Goal: Information Seeking & Learning: Learn about a topic

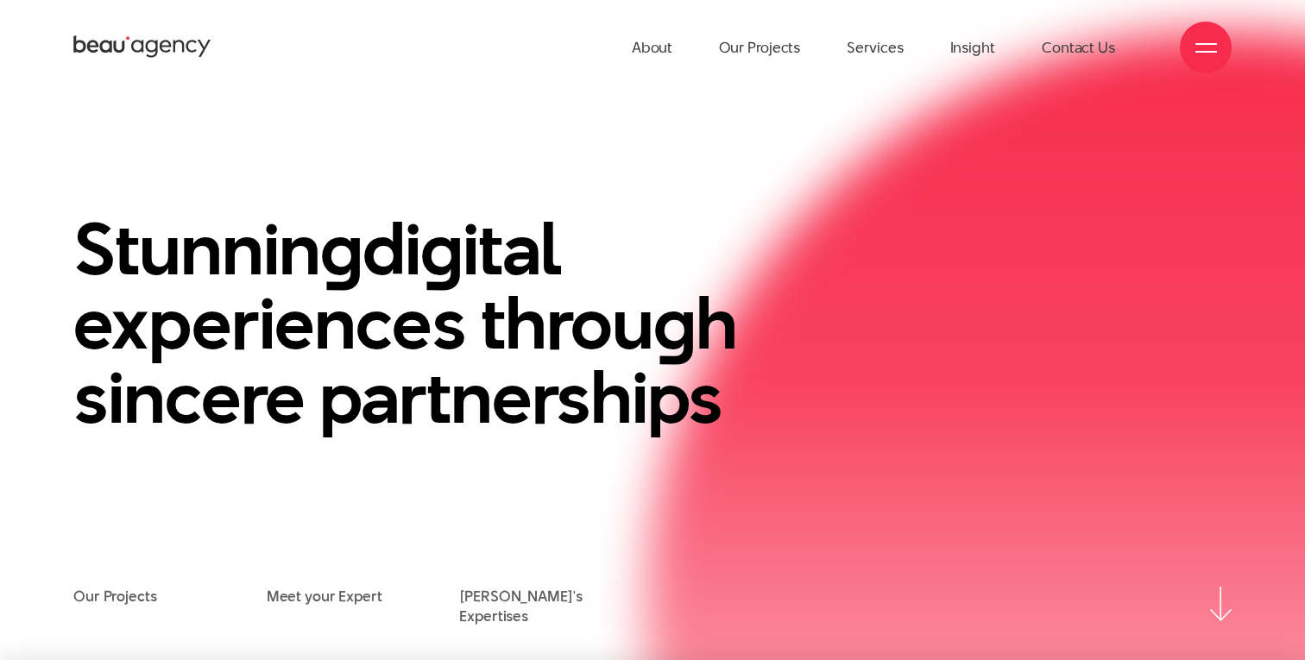
click at [1191, 41] on div at bounding box center [1206, 48] width 52 height 52
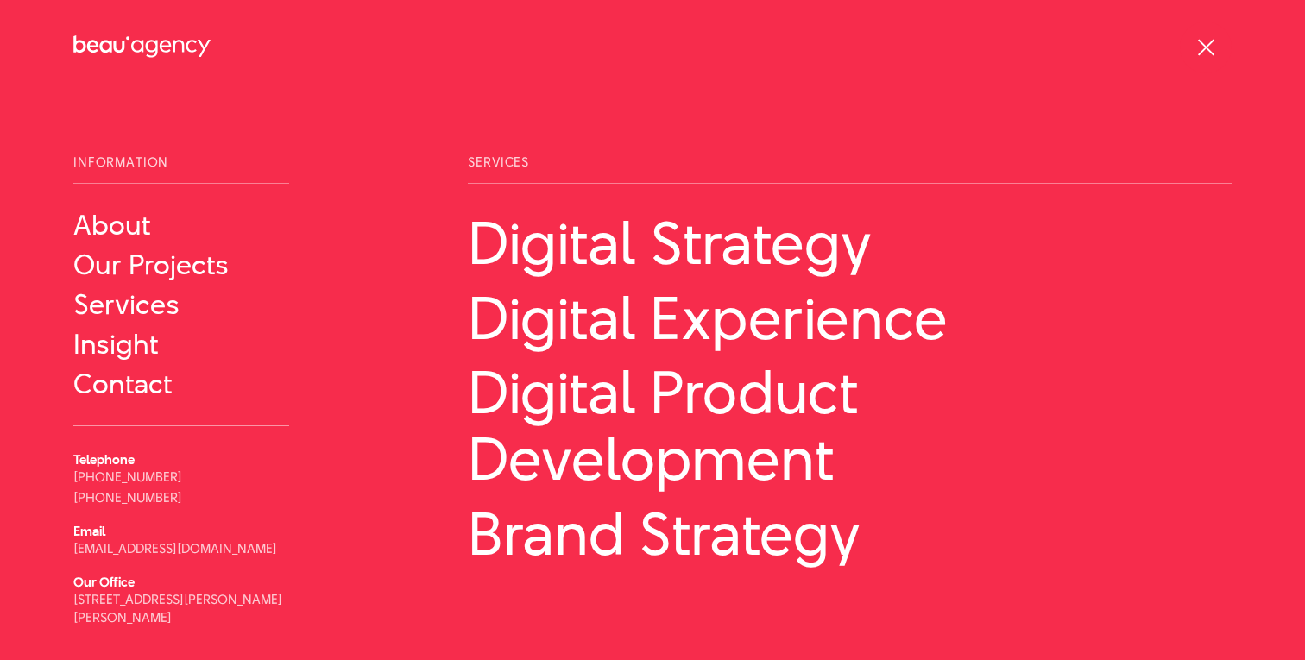
click at [1205, 41] on div at bounding box center [1206, 48] width 22 height 22
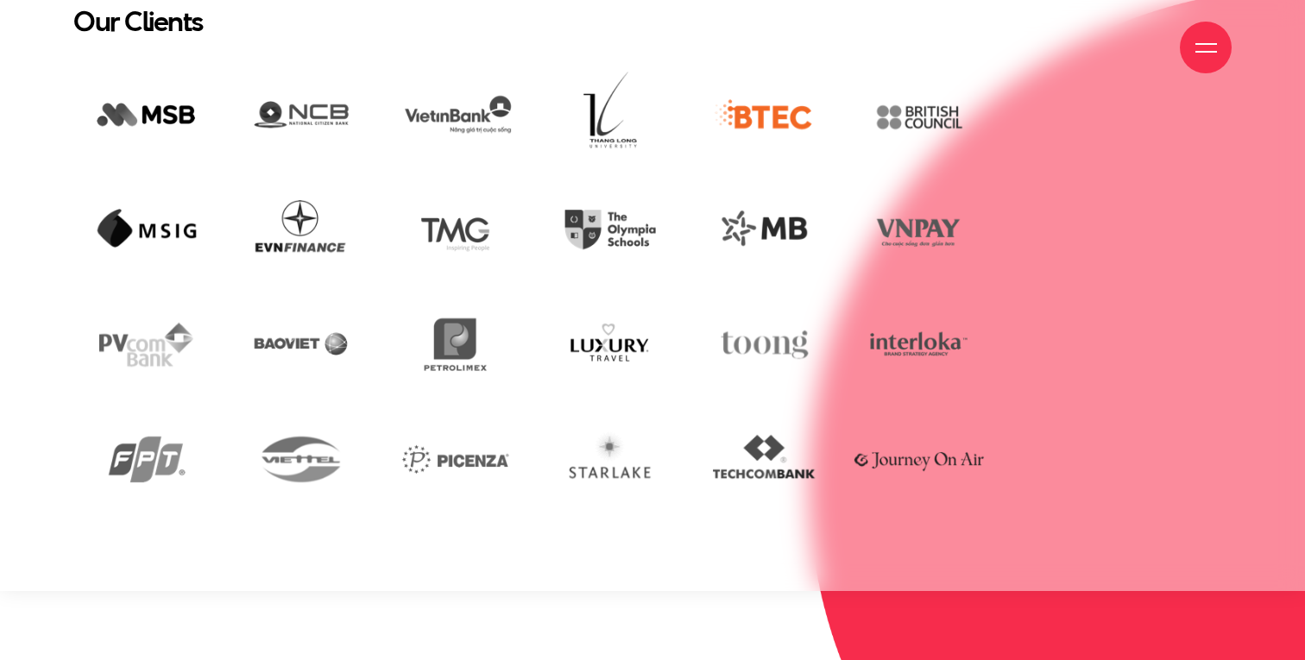
scroll to position [4137, 0]
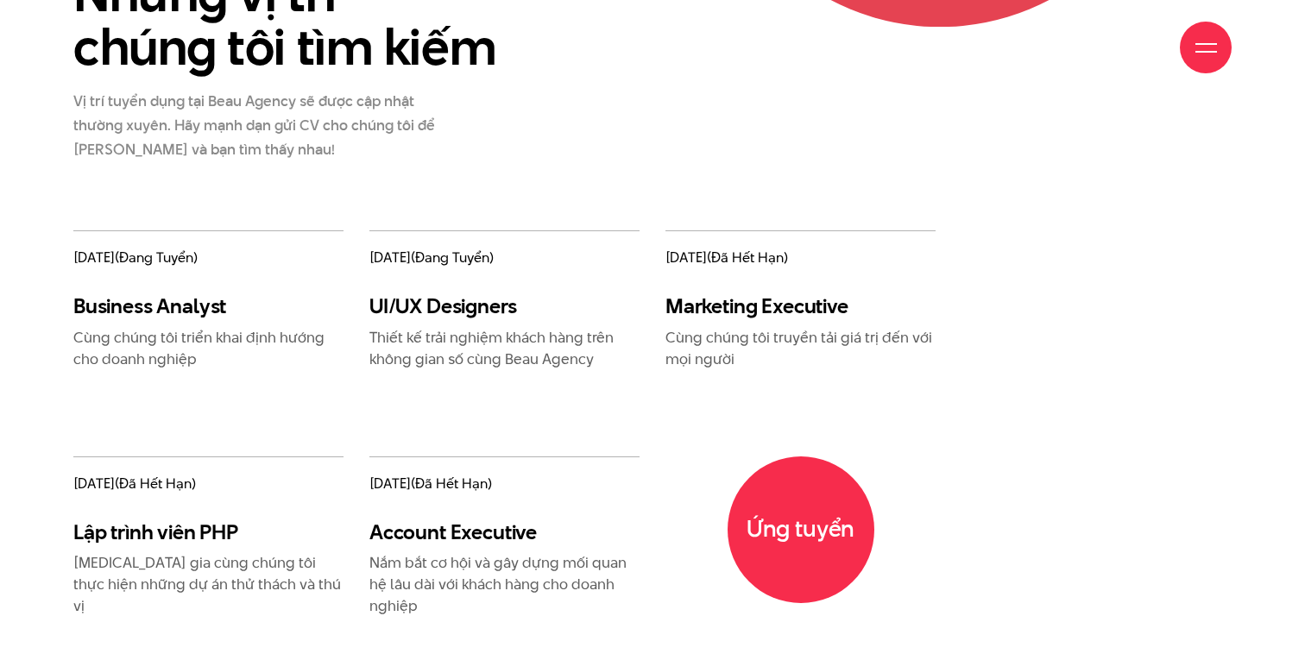
scroll to position [1997, 0]
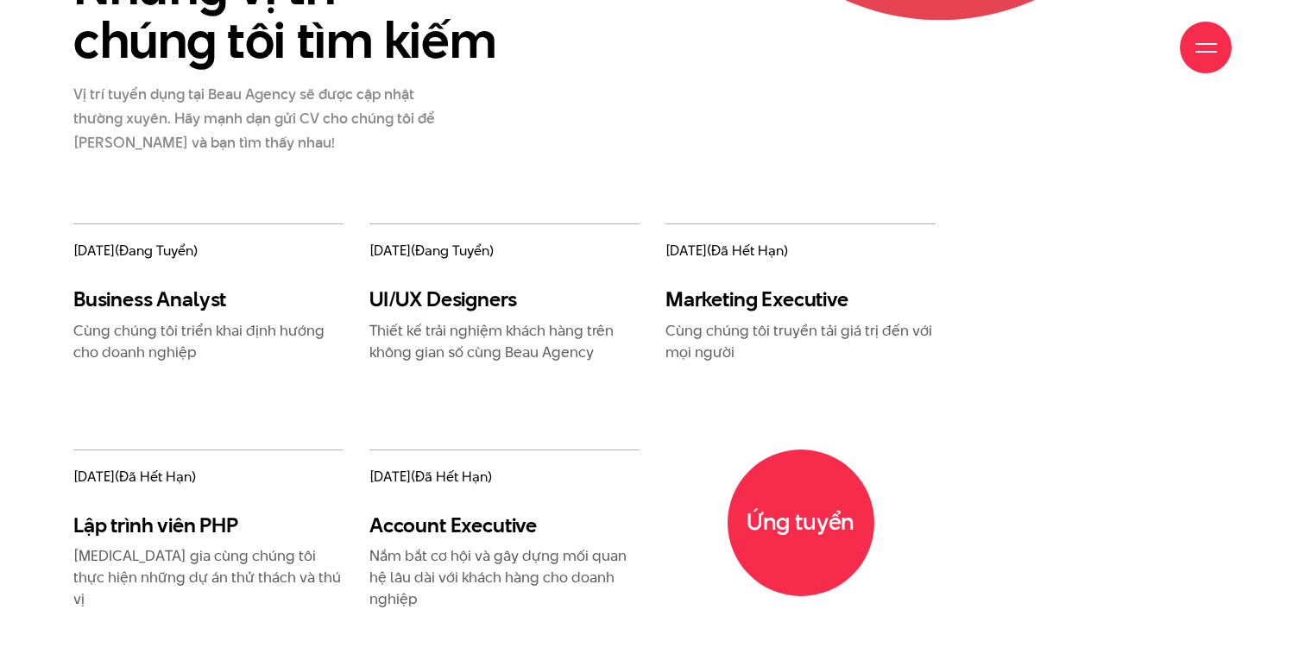
click at [460, 287] on h3 "UI/UX Designers" at bounding box center [504, 298] width 270 height 25
click at [456, 256] on span "(đang tuyển)" at bounding box center [452, 251] width 83 height 20
click at [405, 327] on p "Thiết kế trải nghiệm khách hàng trên không gian số cùng Beau Agency" at bounding box center [504, 341] width 270 height 43
click at [406, 328] on p "Thiết kế trải nghiệm khách hàng trên không gian số cùng Beau Agency" at bounding box center [504, 341] width 270 height 43
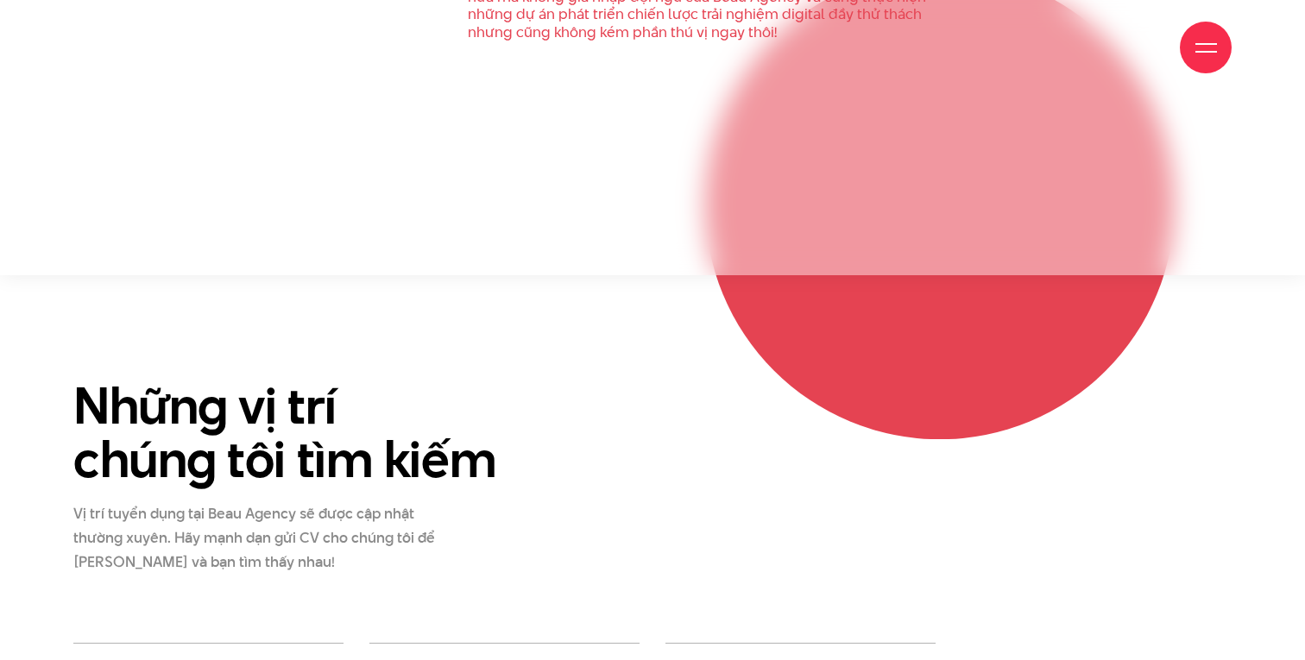
scroll to position [1983, 0]
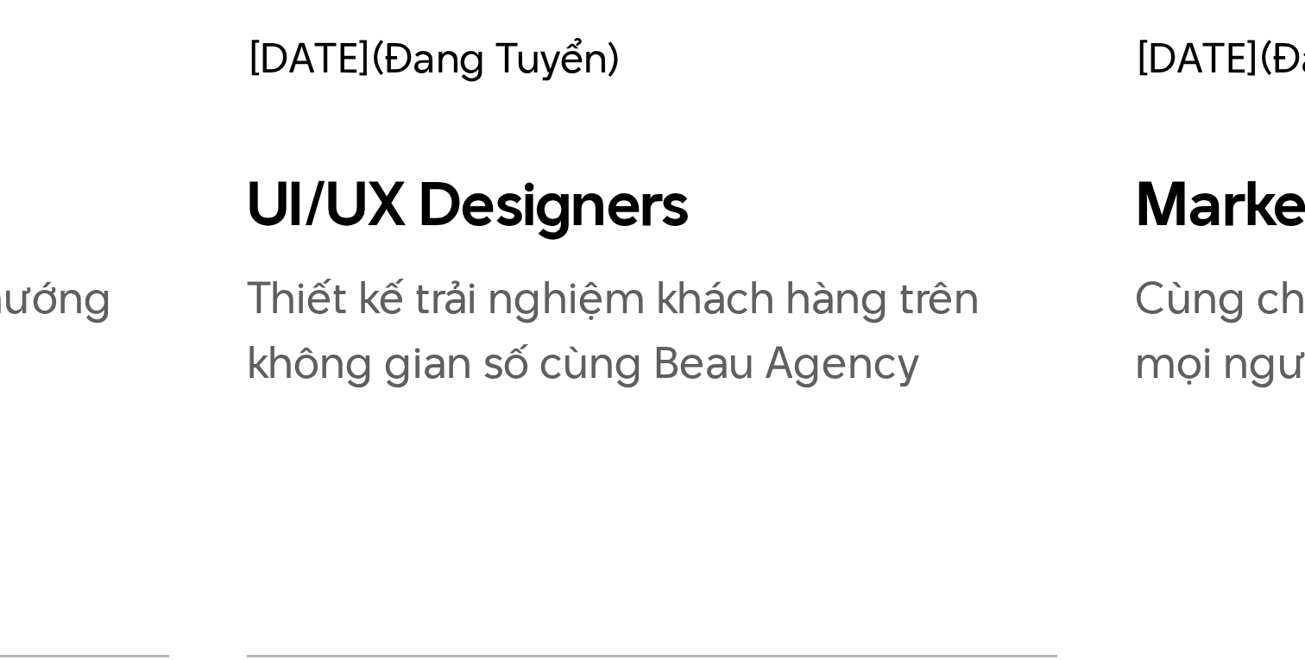
click at [442, 350] on p "Thiết kế trải nghiệm khách hàng trên không gian số cùng Beau Agency" at bounding box center [504, 355] width 270 height 43
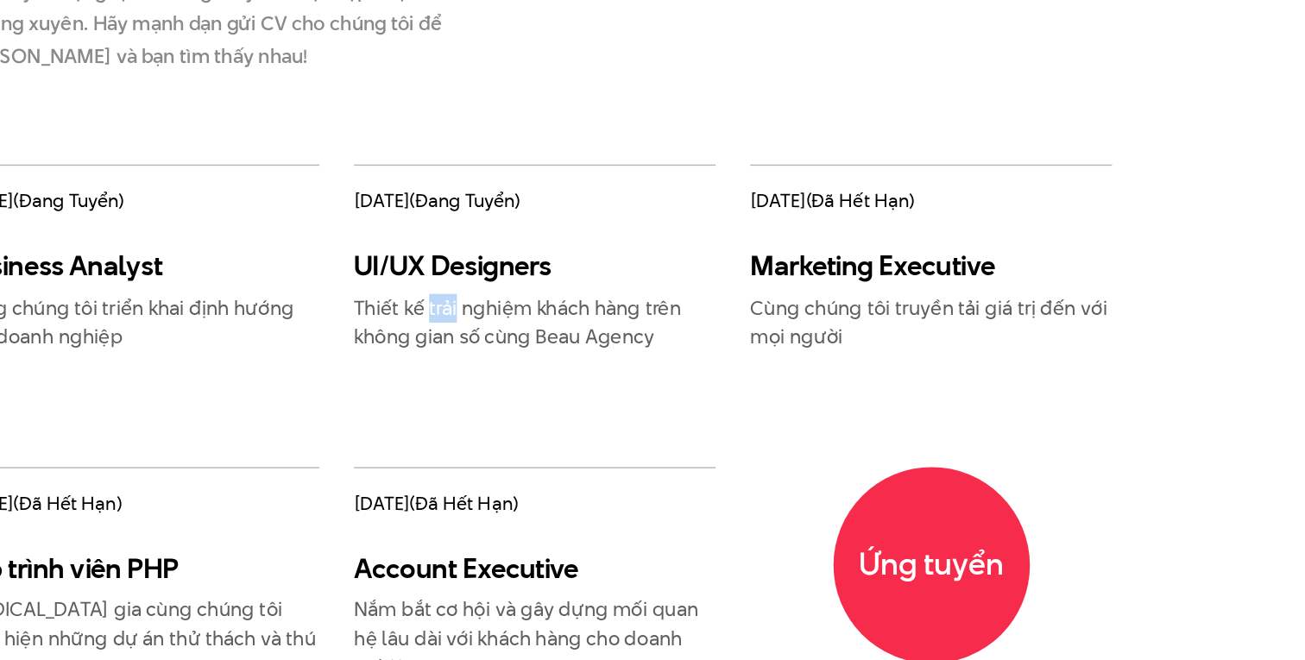
scroll to position [2017, 0]
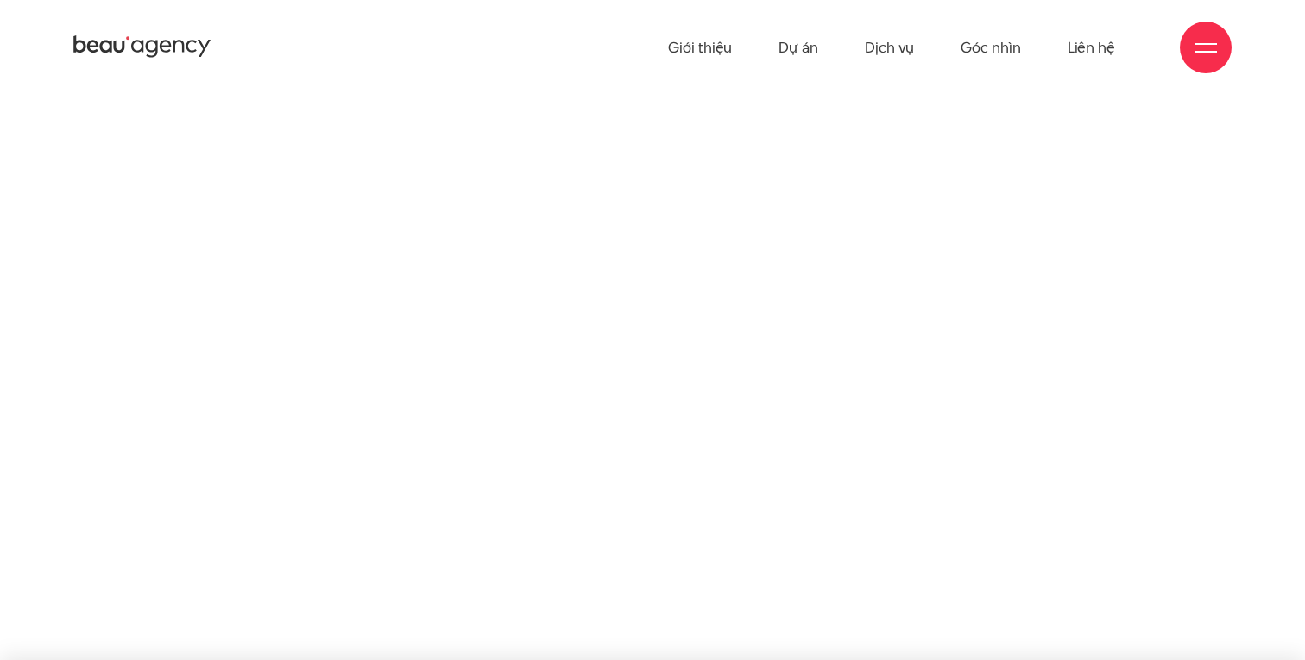
scroll to position [1, 0]
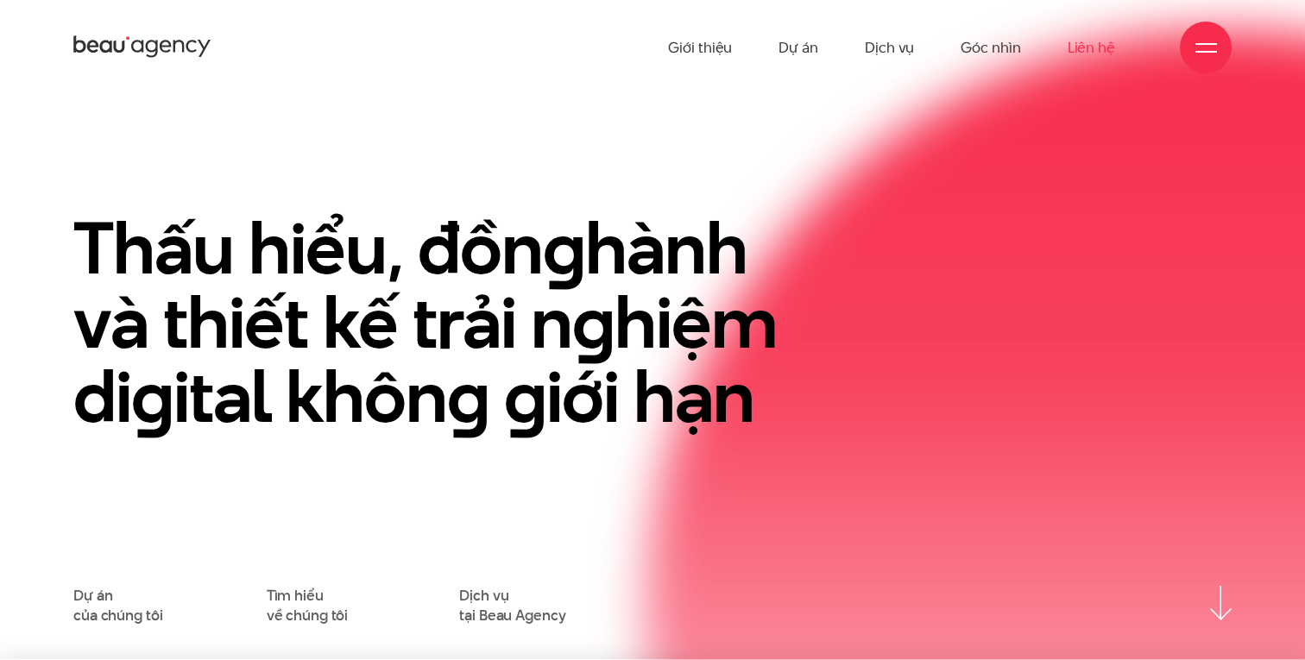
click at [1097, 46] on link "Liên hệ" at bounding box center [1090, 47] width 47 height 95
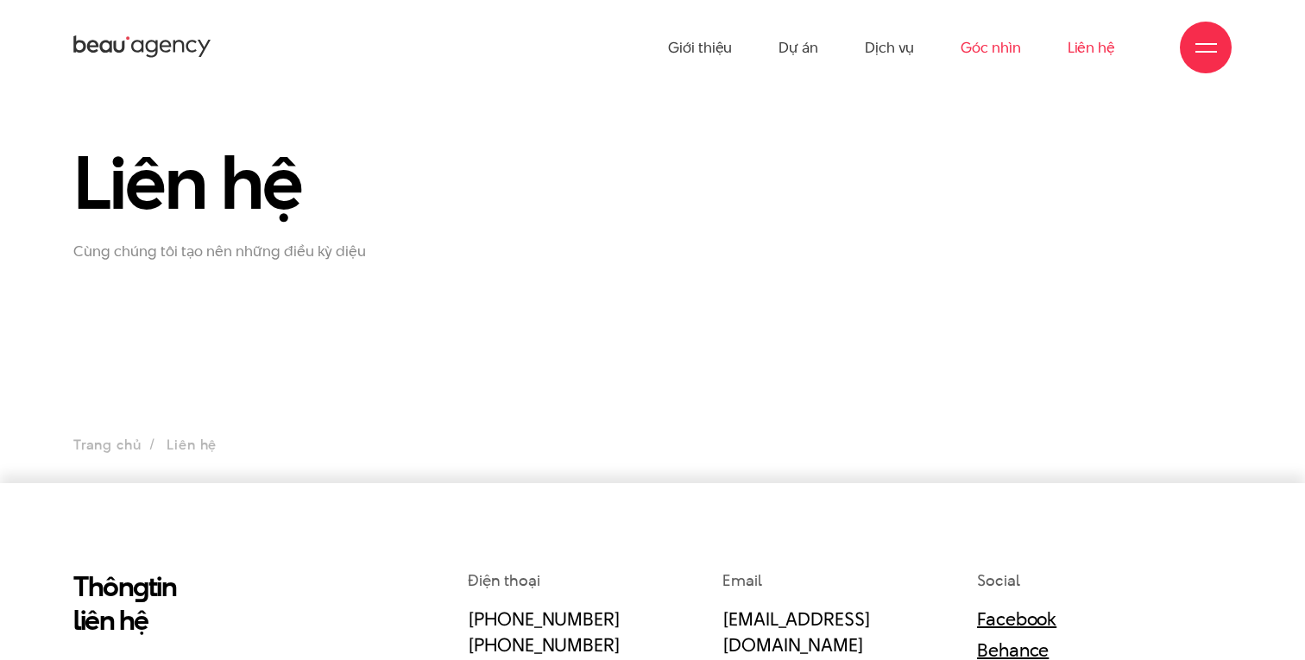
click at [1003, 47] on link "Góc nhìn" at bounding box center [990, 47] width 60 height 95
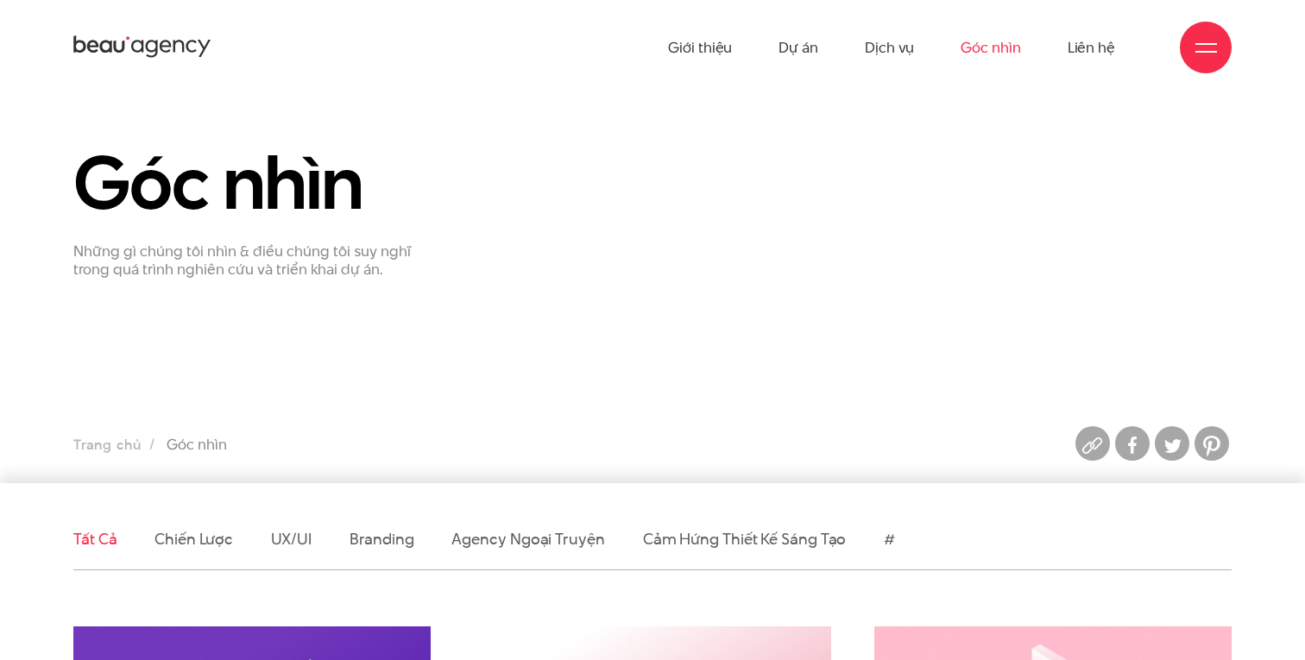
click at [1202, 37] on div at bounding box center [1206, 48] width 22 height 22
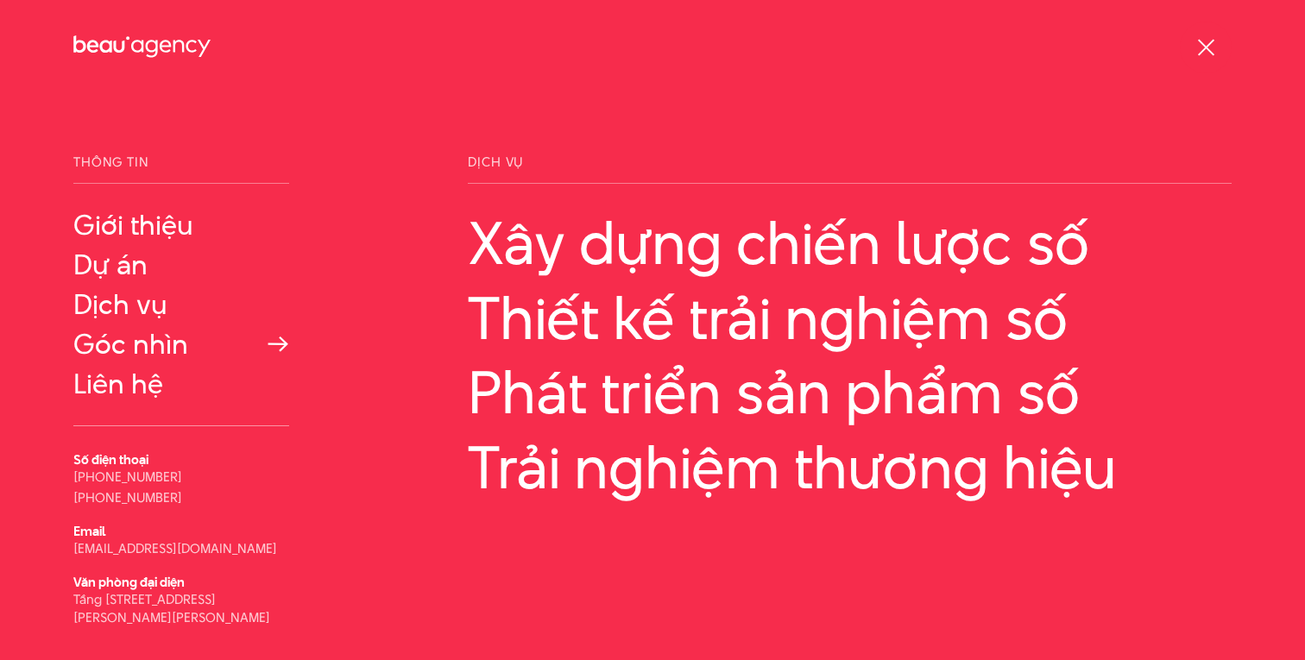
scroll to position [3, 0]
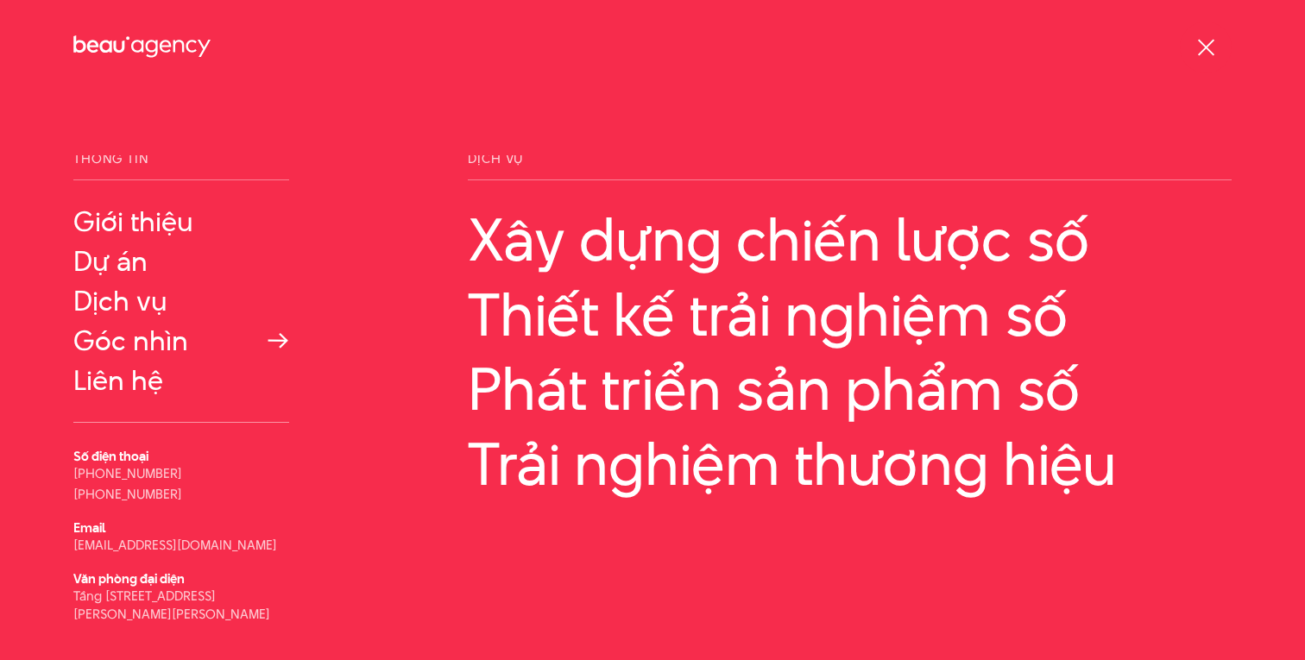
click at [152, 332] on link "Góc nhìn" at bounding box center [181, 340] width 216 height 31
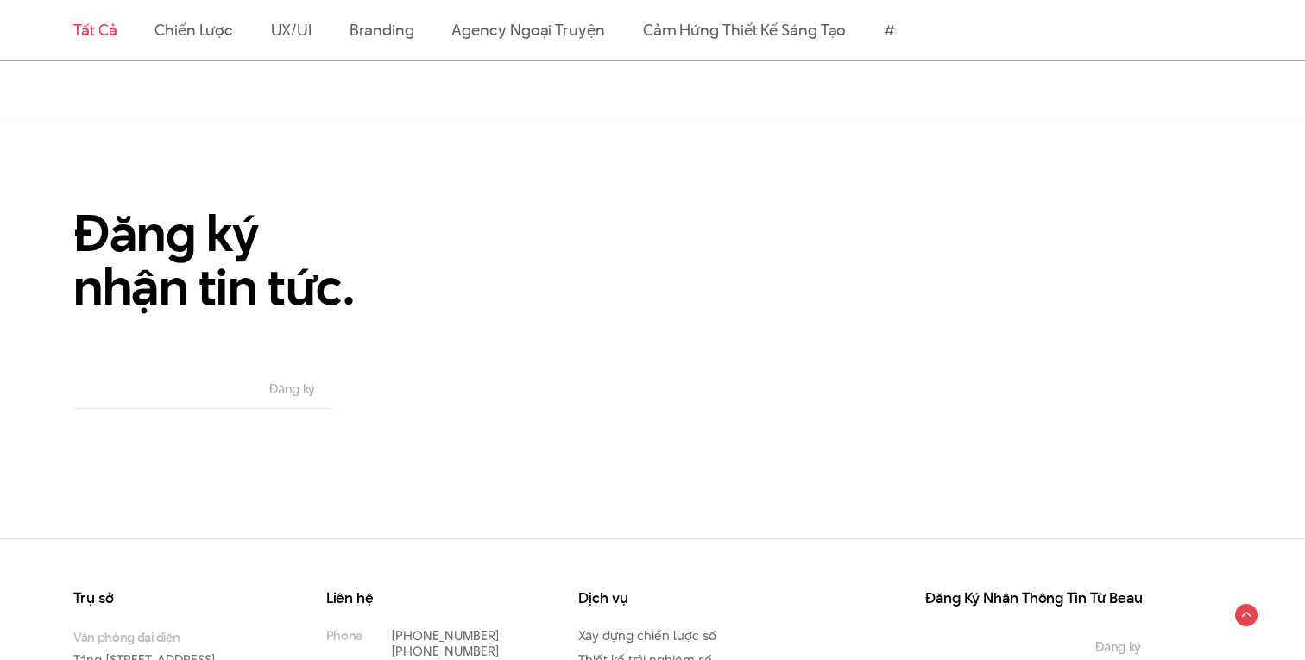
scroll to position [3188, 0]
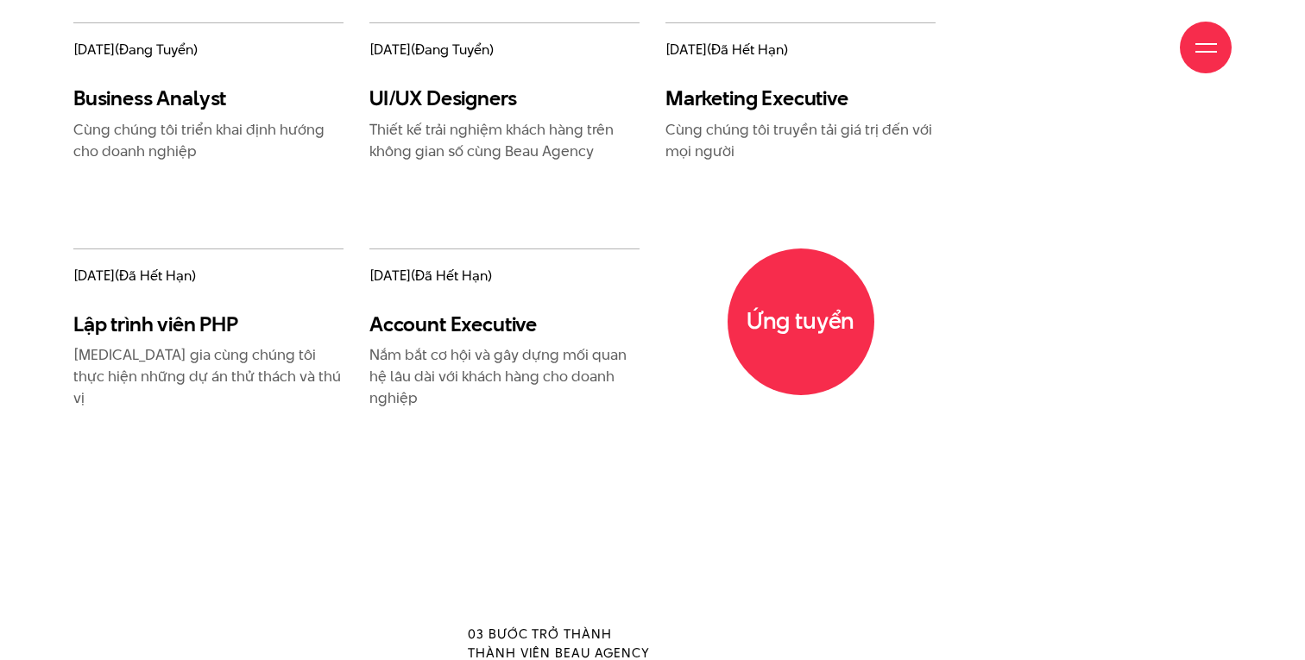
scroll to position [2105, 0]
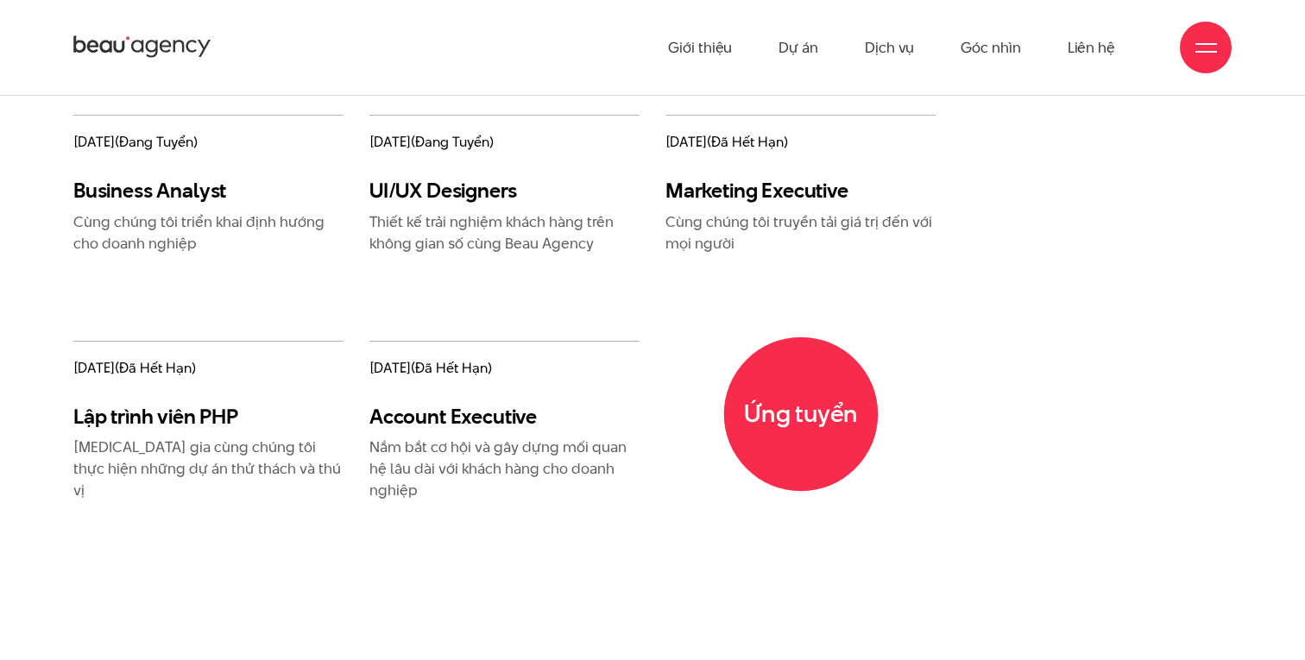
click at [776, 393] on span "Ứng tuyển" at bounding box center [800, 414] width 154 height 154
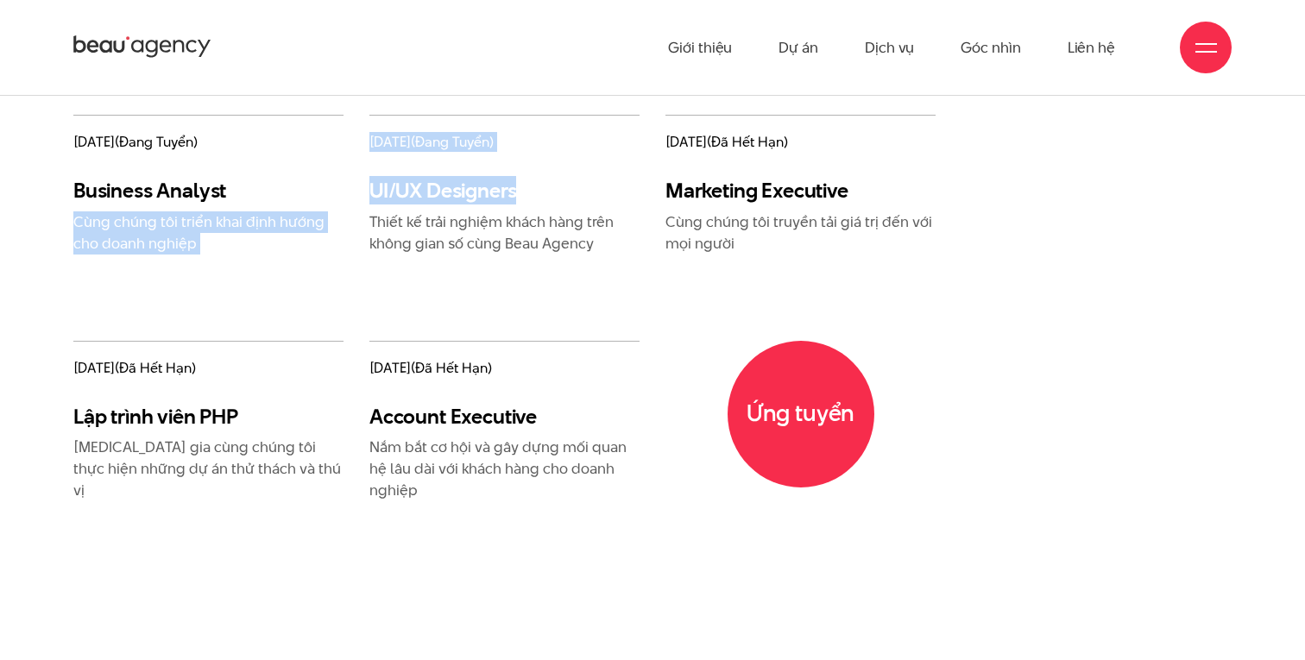
drag, startPoint x: 378, startPoint y: 194, endPoint x: 343, endPoint y: 194, distance: 34.5
click at [343, 194] on div "11/05/2021 (đang tuyển) Business Analyst Cùng chúng tôi triển khai định hướng c…" at bounding box center [504, 351] width 888 height 472
click at [427, 191] on h3 "UI/UX Designers" at bounding box center [504, 190] width 270 height 25
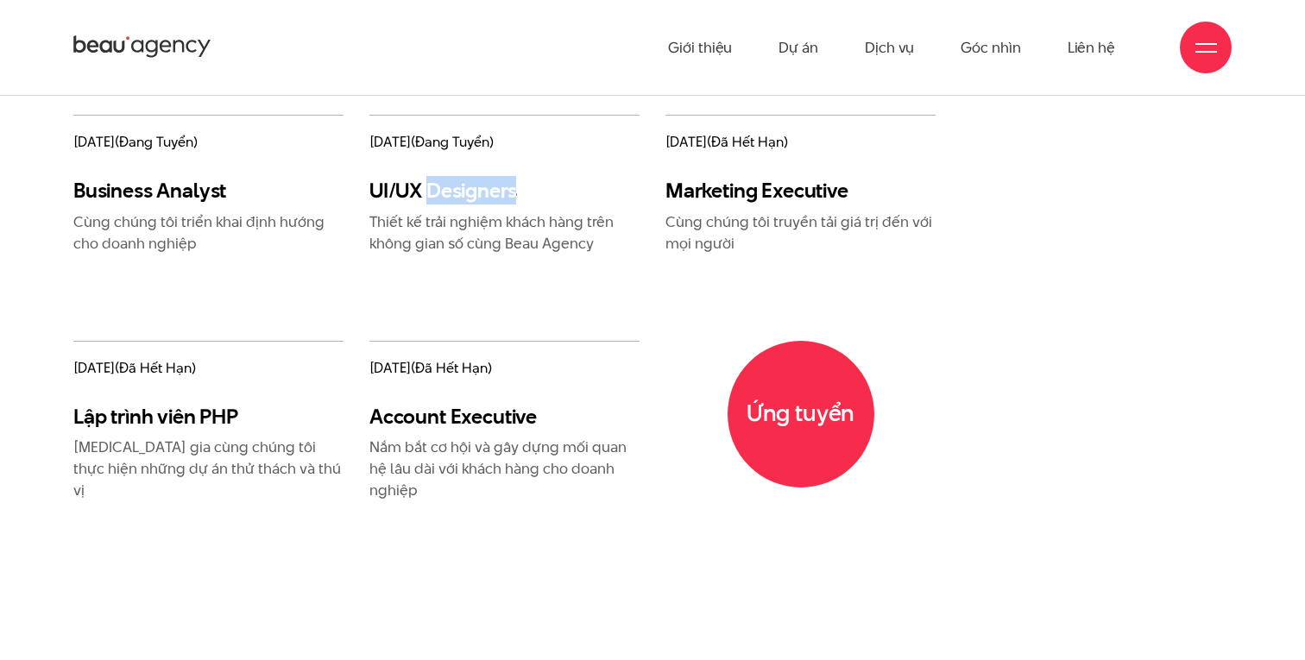
click at [426, 191] on h3 "UI/UX Designers" at bounding box center [504, 190] width 270 height 25
click at [444, 239] on p "Thiết kế trải nghiệm khách hàng trên không gian số cùng Beau Agency" at bounding box center [504, 232] width 270 height 43
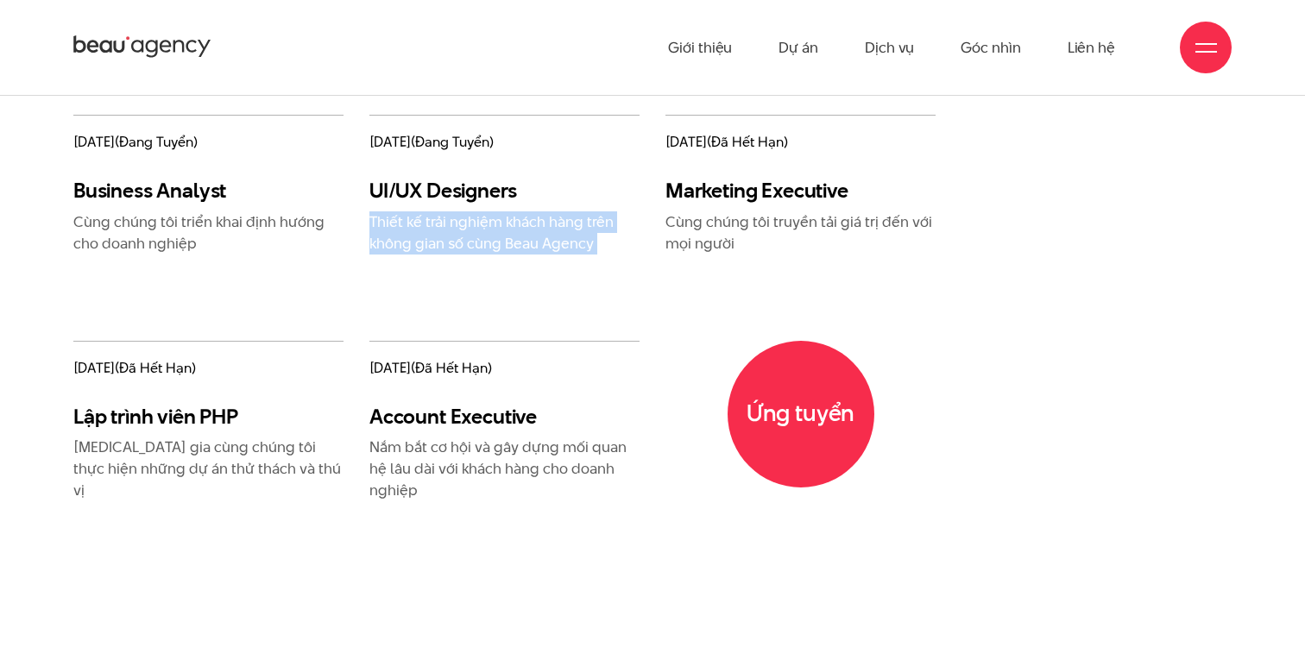
click at [444, 239] on p "Thiết kế trải nghiệm khách hàng trên không gian số cùng Beau Agency" at bounding box center [504, 232] width 270 height 43
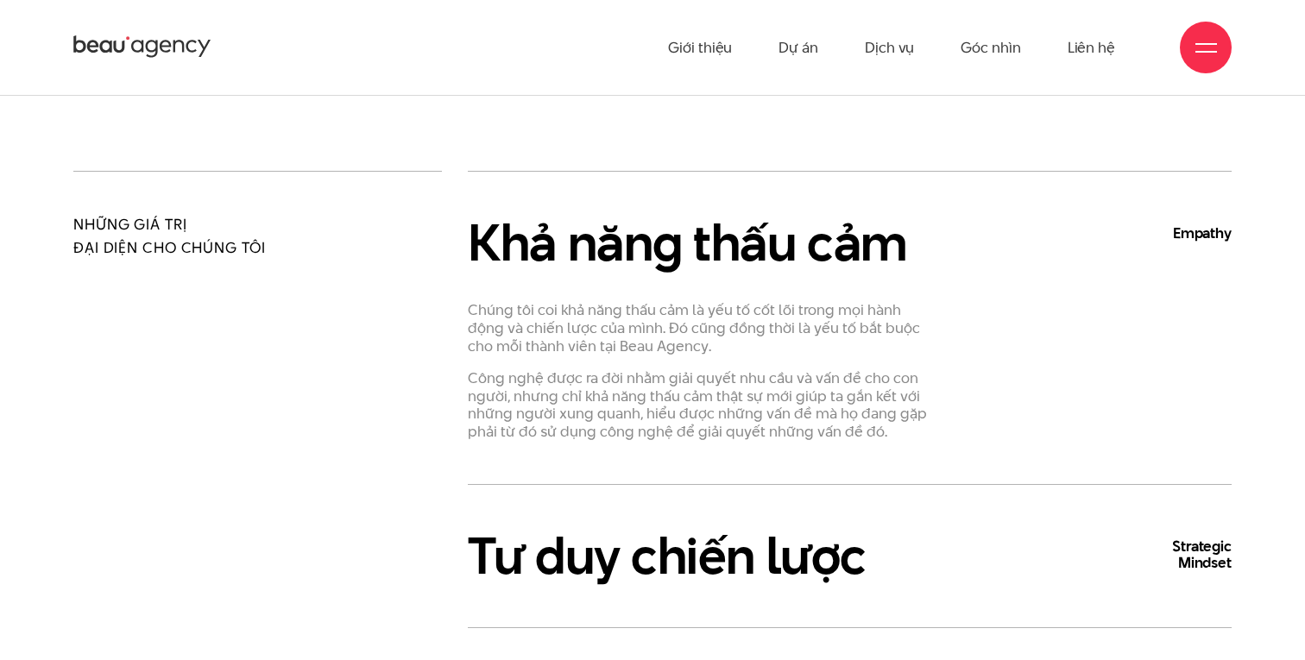
scroll to position [0, 0]
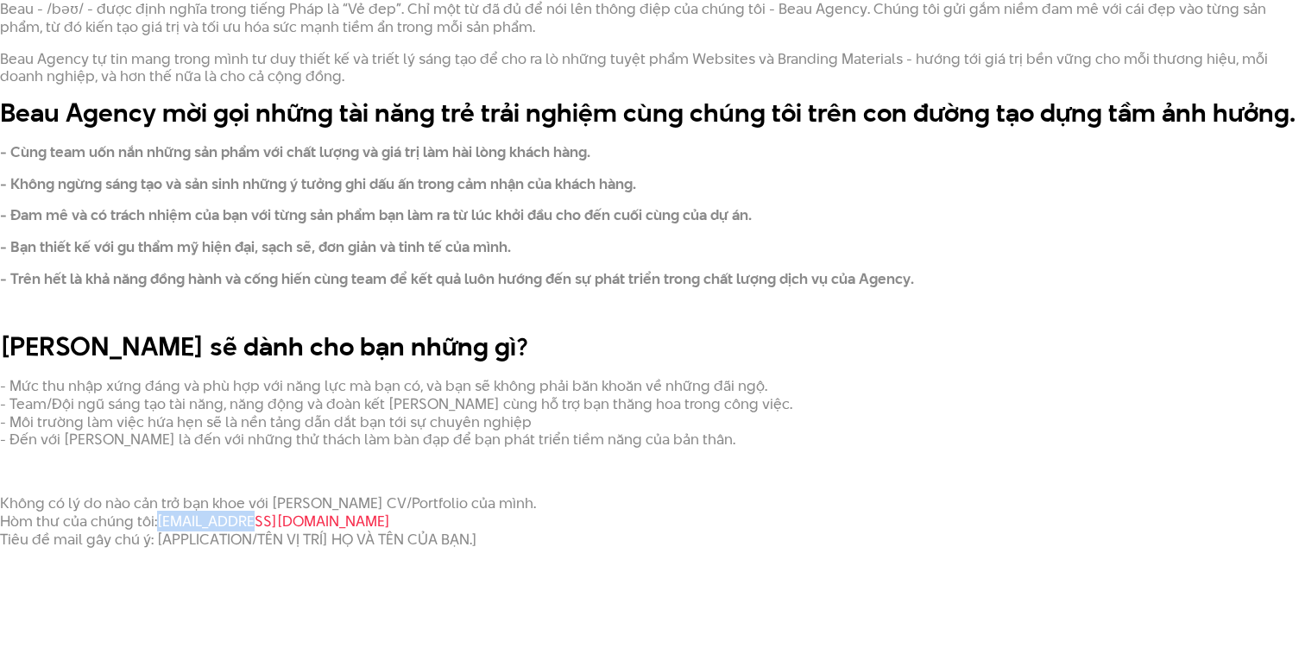
drag, startPoint x: 261, startPoint y: 515, endPoint x: 160, endPoint y: 517, distance: 101.0
click at [159, 518] on p "Không có lý do nào cản trở bạn khoe với [PERSON_NAME] CV/Portfolio của mình. Hò…" at bounding box center [652, 520] width 1305 height 53
click at [331, 470] on p at bounding box center [652, 471] width 1305 height 18
